Goal: Task Accomplishment & Management: Use online tool/utility

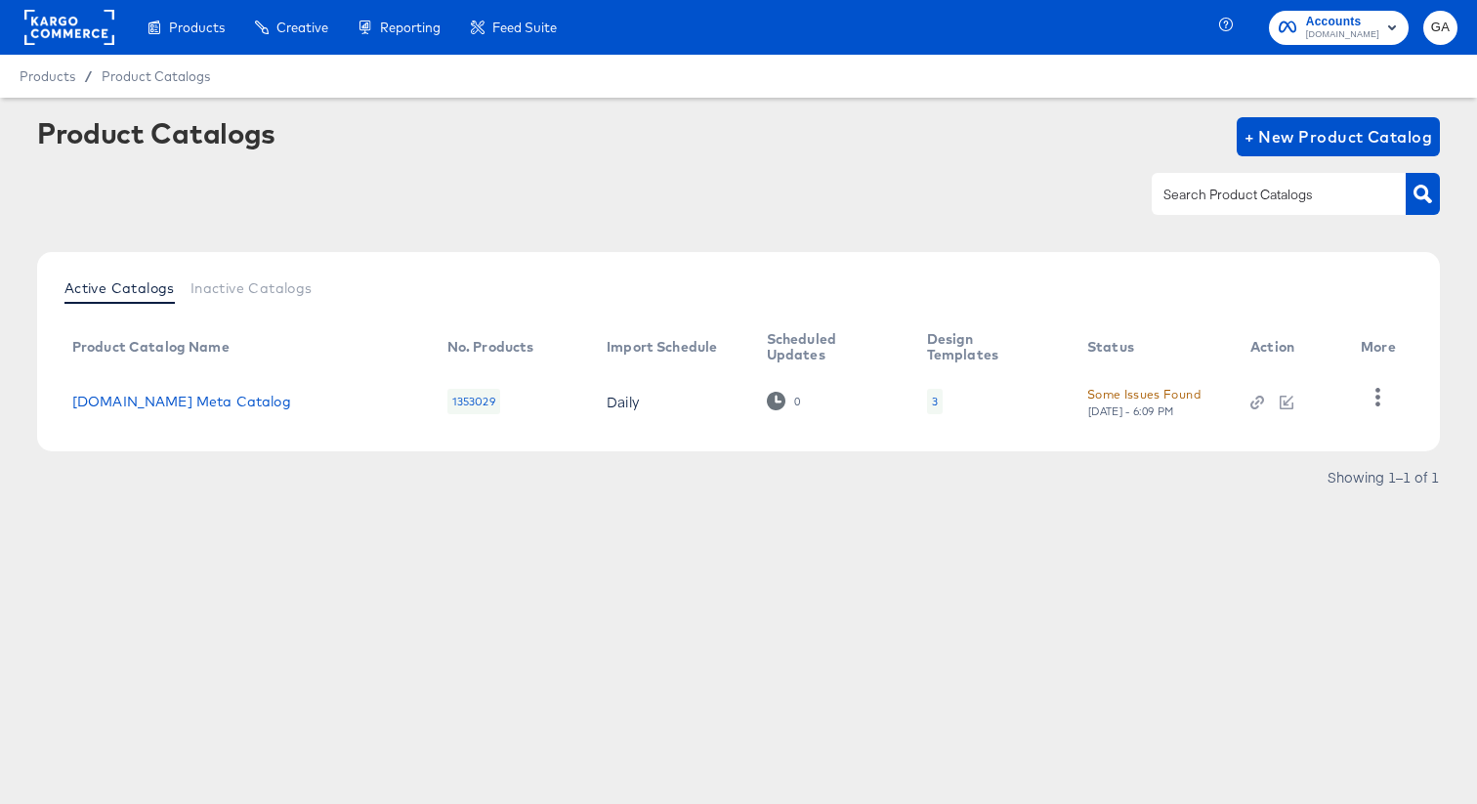
click at [331, 236] on div at bounding box center [738, 236] width 1403 height 1
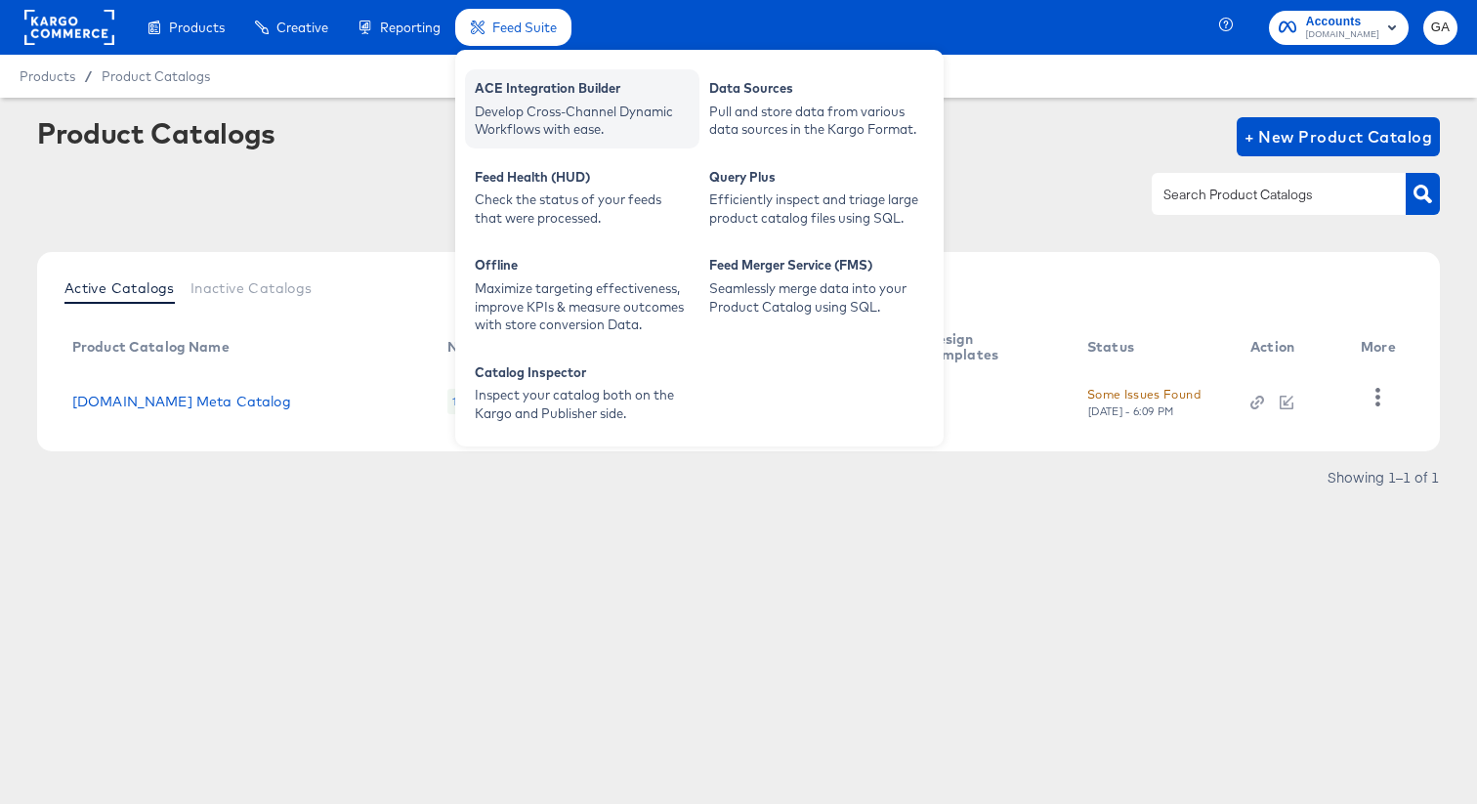
click at [524, 108] on div "Develop Cross-Channel Dynamic Workflows with ease." at bounding box center [582, 121] width 215 height 36
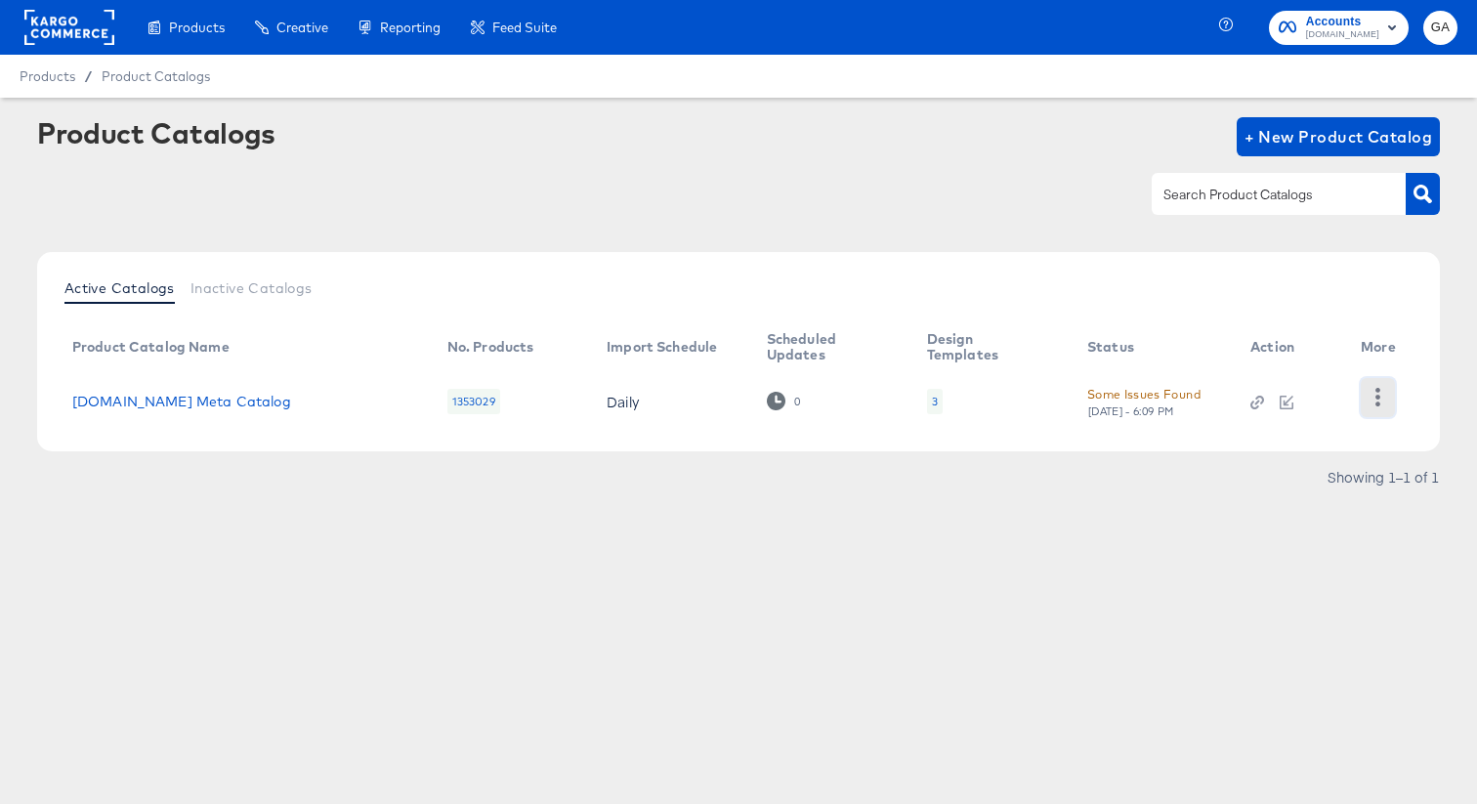
click at [1380, 401] on icon "button" at bounding box center [1378, 397] width 19 height 19
click at [1358, 376] on div "HUD Checks (Internal)" at bounding box center [1297, 379] width 195 height 31
click at [290, 216] on div "Product Catalogs + New Product Catalog" at bounding box center [738, 176] width 1403 height 119
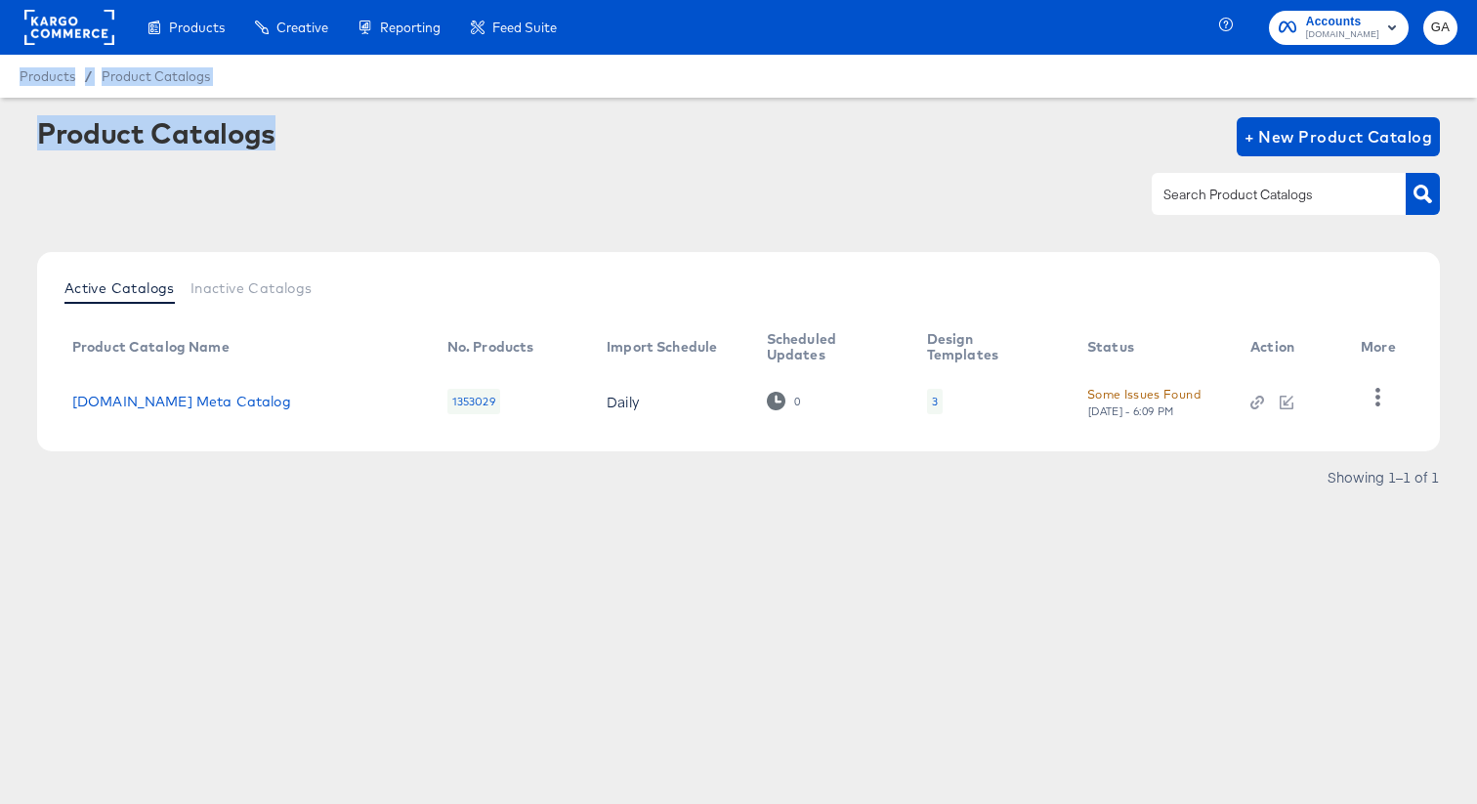
drag, startPoint x: 529, startPoint y: 102, endPoint x: 393, endPoint y: 149, distance: 144.9
click at [393, 149] on div "Products Products Product Catalogs Enhance Your Product Catalog, Map Them to Pu…" at bounding box center [738, 402] width 1477 height 804
click at [1378, 400] on icon "button" at bounding box center [1378, 397] width 19 height 19
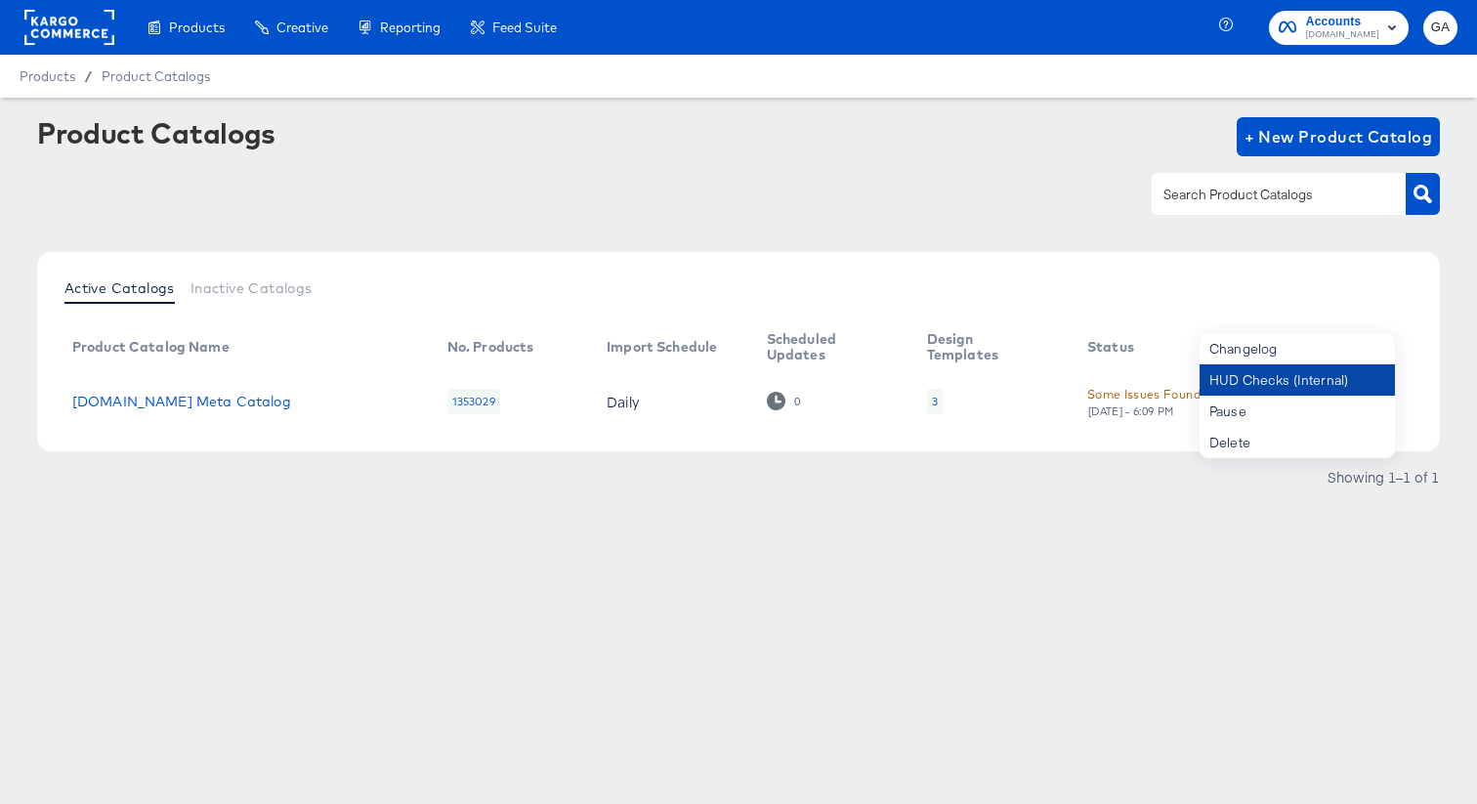
click at [1357, 384] on div "HUD Checks (Internal)" at bounding box center [1297, 379] width 195 height 31
click at [444, 164] on div "Product Catalogs + New Product Catalog" at bounding box center [738, 176] width 1403 height 119
